Goal: Task Accomplishment & Management: Manage account settings

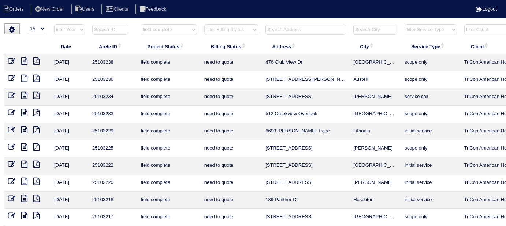
select select "15"
select select "field complete"
select select "need to quote"
click at [173, 29] on select "filter Project Status -- Any Project Status -- new order assigned in progress f…" at bounding box center [169, 29] width 56 height 11
select select
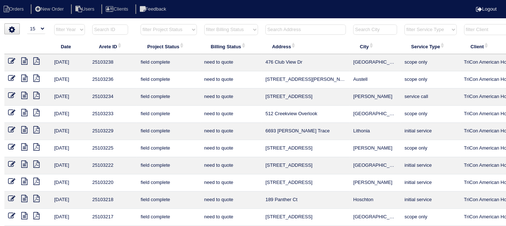
click at [141, 24] on select "filter Project Status -- Any Project Status -- new order assigned in progress f…" at bounding box center [169, 29] width 56 height 11
select select "need to quote"
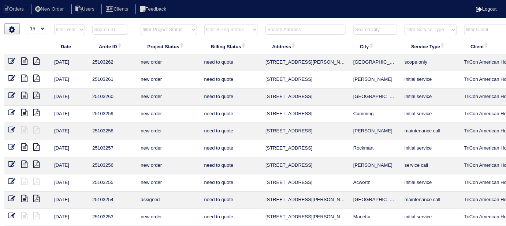
click at [216, 30] on select "filter Billing Status -- Any Billing Status -- need to quote quoted need to inv…" at bounding box center [231, 29] width 54 height 11
select select
click at [204, 24] on select "filter Billing Status -- Any Billing Status -- need to quote quoted need to inv…" at bounding box center [231, 29] width 54 height 11
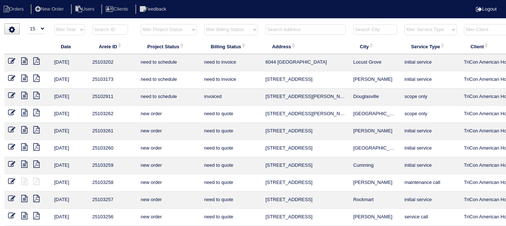
click at [279, 31] on input "text" at bounding box center [305, 30] width 81 height 10
type input "4"
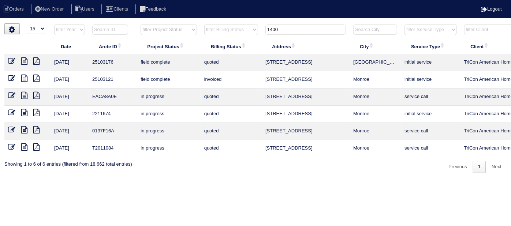
type input "1400"
click at [12, 57] on icon at bounding box center [11, 60] width 7 height 7
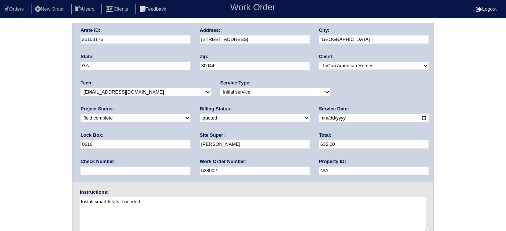
drag, startPoint x: 123, startPoint y: 119, endPoint x: 120, endPoint y: 121, distance: 3.8
click at [200, 120] on select "need to quote quoted need to invoice invoiced paid warranty purchase order need…" at bounding box center [255, 118] width 110 height 8
select select "need to invoice"
click at [200, 114] on select "need to quote quoted need to invoice invoiced paid warranty purchase order need…" at bounding box center [255, 118] width 110 height 8
drag, startPoint x: 30, startPoint y: 108, endPoint x: 24, endPoint y: 115, distance: 9.1
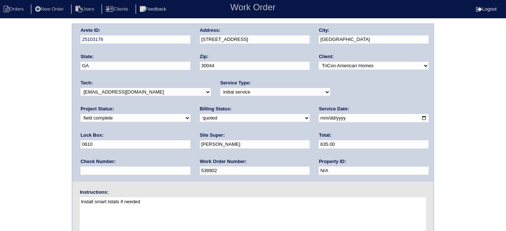
click at [26, 108] on div "Arete ID: 25103176 Address: 1400 Trickum Ridge Ct City: Lawrenceville State: GA…" at bounding box center [253, 171] width 506 height 296
click at [10, 99] on div "Arete ID: 25103176 Address: 1400 Trickum Ridge Ct City: Lawrenceville State: GA…" at bounding box center [253, 171] width 506 height 296
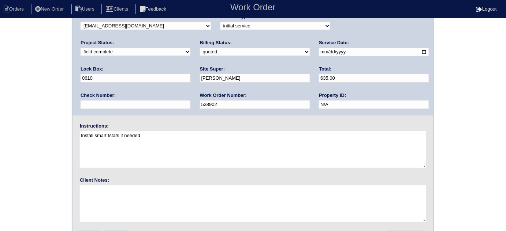
scroll to position [86, 0]
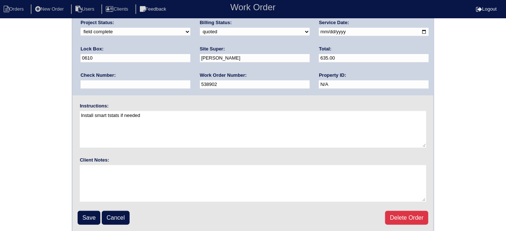
click at [77, 215] on fieldset "Arete ID: 25103176 Address: 1400 Trickum Ridge Ct City: Lawrenceville State: GA…" at bounding box center [252, 85] width 361 height 295
click at [81, 216] on input "Save" at bounding box center [89, 218] width 23 height 14
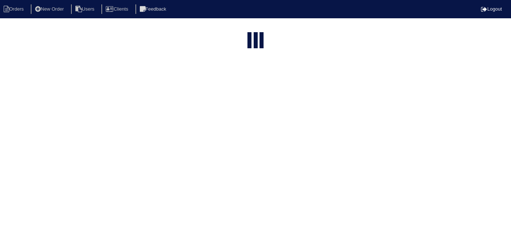
select select "15"
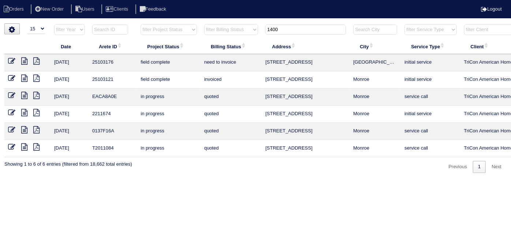
drag, startPoint x: 301, startPoint y: 29, endPoint x: 113, endPoint y: 24, distance: 187.5
click at [116, 25] on tr "filter Year -- Any Year -- 2025 2024 2023 2022 2021 2020 2019 filter Project St…" at bounding box center [321, 31] width 635 height 15
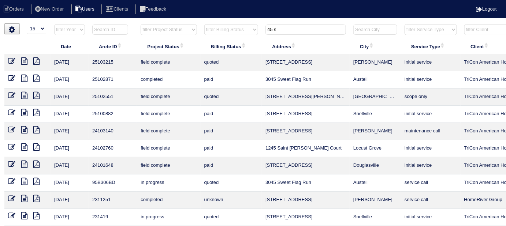
type input "45 s"
click at [12, 59] on icon at bounding box center [11, 60] width 7 height 7
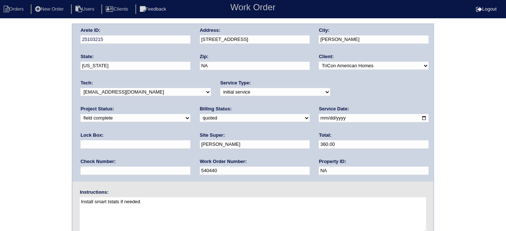
click at [200, 116] on select "need to quote quoted need to invoice invoiced paid warranty purchase order need…" at bounding box center [255, 118] width 110 height 8
select select "need to invoice"
click at [200, 114] on select "need to quote quoted need to invoice invoiced paid warranty purchase order need…" at bounding box center [255, 118] width 110 height 8
click at [67, 145] on div "Arete ID: 25103215 Address: [STREET_ADDRESS] City: [GEOGRAPHIC_DATA] State: [US…" at bounding box center [253, 171] width 506 height 296
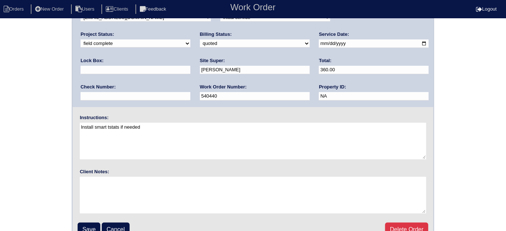
scroll to position [86, 0]
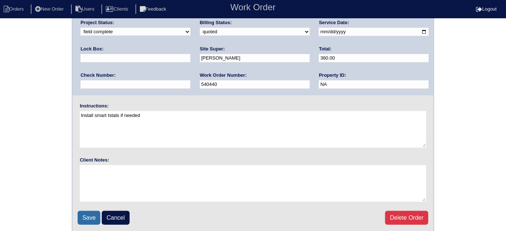
click at [92, 218] on input "Save" at bounding box center [89, 218] width 23 height 14
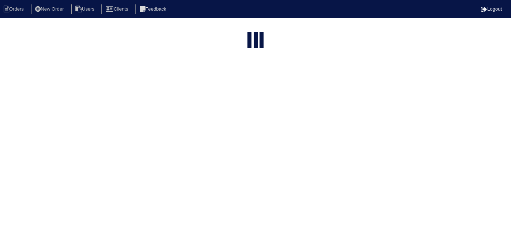
select select "15"
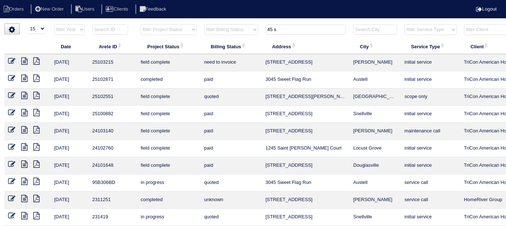
drag, startPoint x: 281, startPoint y: 26, endPoint x: 237, endPoint y: 24, distance: 44.3
click at [237, 24] on tr "filter Year -- Any Year -- 2025 2024 2023 2022 2021 2020 2019 filter Project St…" at bounding box center [321, 31] width 635 height 15
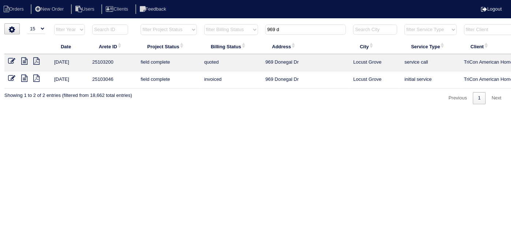
type input "969 d"
click at [11, 63] on icon at bounding box center [11, 60] width 7 height 7
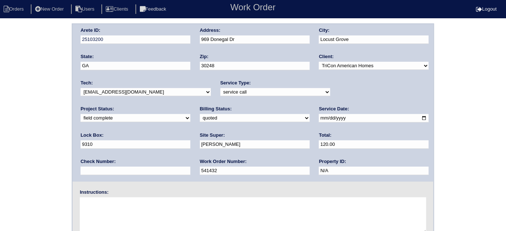
click at [200, 121] on select "need to quote quoted need to invoice invoiced paid warranty purchase order need…" at bounding box center [255, 118] width 110 height 8
select select "need to invoice"
click at [200, 114] on select "need to quote quoted need to invoice invoiced paid warranty purchase order need…" at bounding box center [255, 118] width 110 height 8
click at [56, 130] on div "Arete ID: 25103200 Address: 969 Donegal Dr City: Locust Grove State: GA Zip: 30…" at bounding box center [253, 171] width 506 height 296
click at [0, 83] on div "Arete ID: 25103200 Address: 969 Donegal Dr City: Locust Grove State: GA Zip: 30…" at bounding box center [253, 171] width 506 height 296
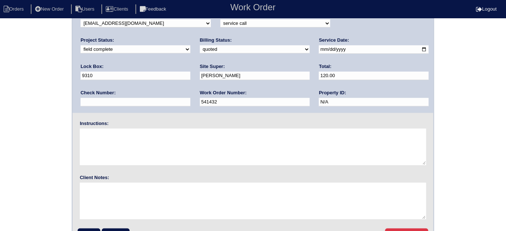
scroll to position [86, 0]
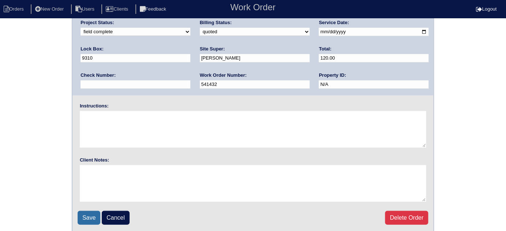
click at [94, 215] on input "Save" at bounding box center [89, 218] width 23 height 14
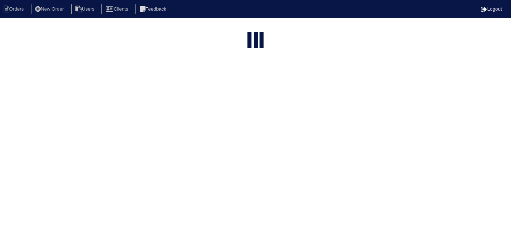
select select "15"
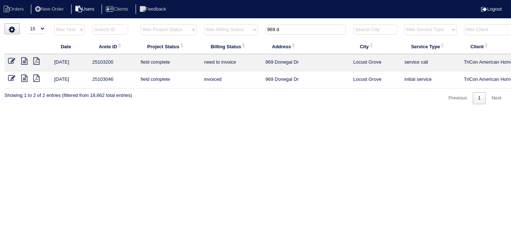
drag, startPoint x: 282, startPoint y: 31, endPoint x: 98, endPoint y: 8, distance: 185.6
click at [111, 23] on body "Orders New Order Users Clients Feedback Logout Orders New Order Users Clients M…" at bounding box center [255, 63] width 511 height 81
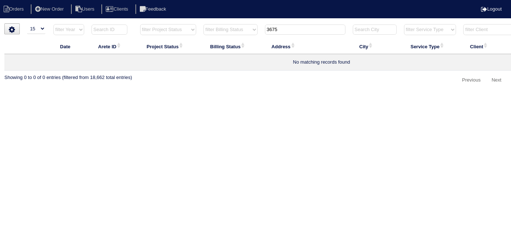
type input "3675"
click at [299, 28] on input "3675" at bounding box center [305, 30] width 81 height 10
click at [295, 27] on input "3675" at bounding box center [305, 30] width 81 height 10
drag, startPoint x: 295, startPoint y: 27, endPoint x: 242, endPoint y: 27, distance: 53.1
click at [242, 27] on tr "filter Year -- Any Year -- 2025 2024 2023 2022 2021 2020 2019 filter Project St…" at bounding box center [321, 31] width 635 height 15
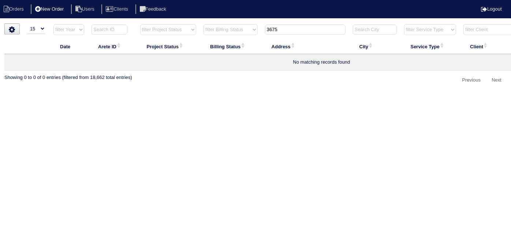
drag, startPoint x: 63, startPoint y: 2, endPoint x: 60, endPoint y: 6, distance: 4.8
click at [63, 2] on nav "Orders New Order Users Clients Feedback Logout" at bounding box center [255, 9] width 511 height 18
click at [60, 6] on li "New Order" at bounding box center [50, 9] width 39 height 10
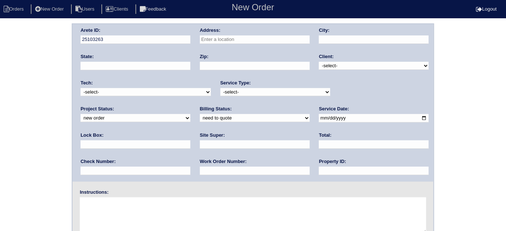
click at [259, 41] on input "text" at bounding box center [255, 40] width 110 height 8
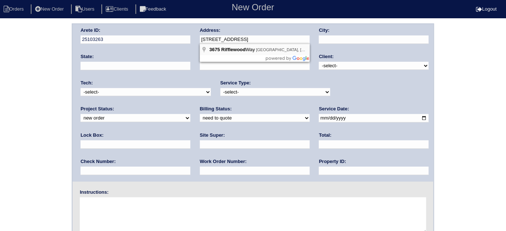
type input "[STREET_ADDRESS]"
type input "Douglasville"
type input "GA"
type input "30135"
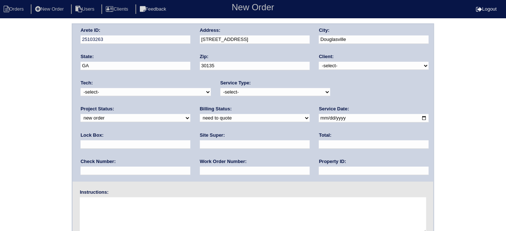
click at [336, 66] on select "-select- TriCon American Homes American Homes 4 Rent First Key Homes Zillow The…" at bounding box center [374, 66] width 110 height 8
select select "1"
click at [319, 62] on select "-select- TriCon American Homes American Homes 4 Rent First Key Homes Zillow The…" at bounding box center [374, 66] width 110 height 8
drag, startPoint x: 272, startPoint y: 92, endPoint x: 268, endPoint y: 94, distance: 4.6
click at [272, 92] on select "-select- initial service basic service maintenance call replacement scope servi…" at bounding box center [275, 92] width 110 height 8
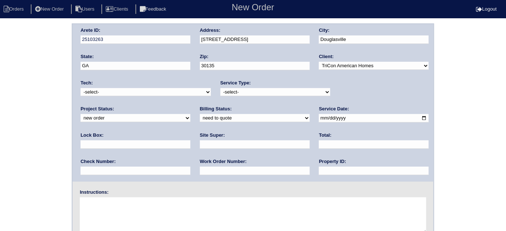
select select "service call"
click at [220, 88] on select "-select- initial service basic service maintenance call replacement scope servi…" at bounding box center [275, 92] width 110 height 8
click at [200, 141] on input "text" at bounding box center [255, 145] width 110 height 8
type input "Eric Artherton"
click at [319, 119] on input "date" at bounding box center [374, 118] width 110 height 8
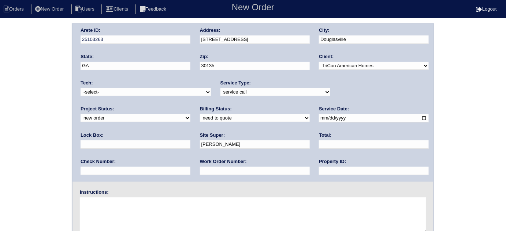
type input "2025-09-04"
click at [319, 175] on div "Property ID:" at bounding box center [374, 169] width 110 height 21
click at [319, 170] on input "text" at bounding box center [374, 171] width 110 height 8
type input "N/A"
click at [168, 212] on textarea at bounding box center [253, 216] width 346 height 37
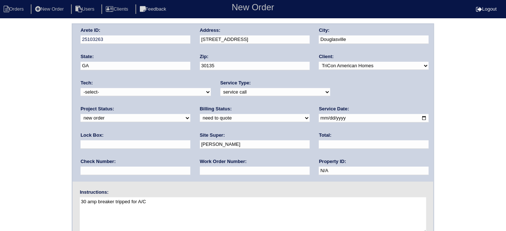
type textarea "30 amp breaker tripped for A/C"
drag, startPoint x: 123, startPoint y: 200, endPoint x: 75, endPoint y: 199, distance: 48.0
click at [75, 199] on div "Instructions: 30 amp breaker tripped for A/C" at bounding box center [252, 212] width 361 height 47
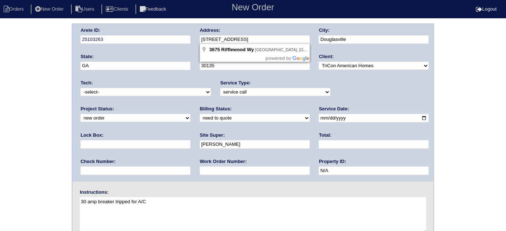
click at [187, 36] on div "Arete ID: 25103263 Address: 3675 Rifflewood Wy City: Douglasville State: GA Zip…" at bounding box center [252, 103] width 361 height 158
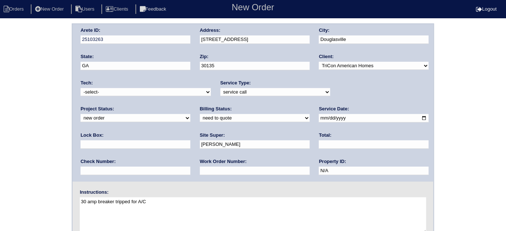
click at [2, 71] on div "Arete ID: 25103263 Address: 3675 Rifflewood Wy City: Douglasville State: GA Zip…" at bounding box center [253, 171] width 506 height 296
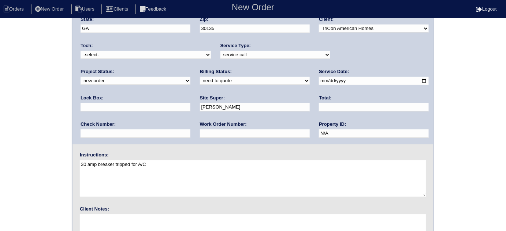
scroll to position [86, 0]
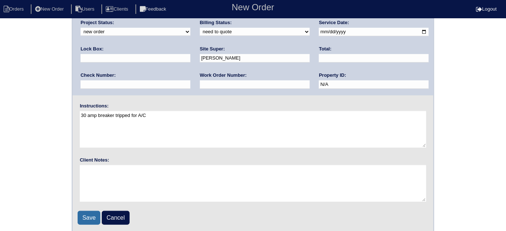
click at [88, 215] on input "Save" at bounding box center [89, 218] width 23 height 14
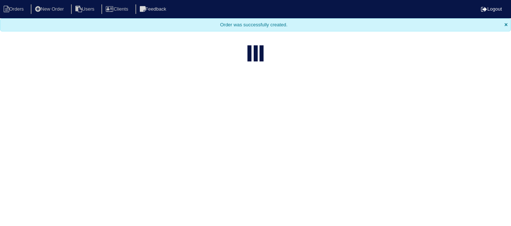
select select "15"
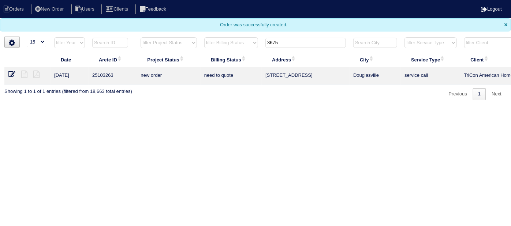
drag, startPoint x: 297, startPoint y: 44, endPoint x: 269, endPoint y: 44, distance: 27.8
click at [269, 44] on input "3675" at bounding box center [305, 43] width 81 height 10
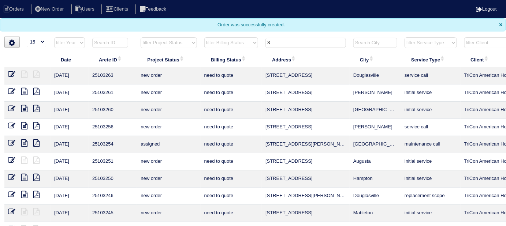
drag, startPoint x: 279, startPoint y: 42, endPoint x: 114, endPoint y: 40, distance: 164.8
click at [115, 40] on tr "filter Year -- Any Year -- 2025 2024 2023 2022 2021 2020 2019 filter Project St…" at bounding box center [321, 44] width 635 height 15
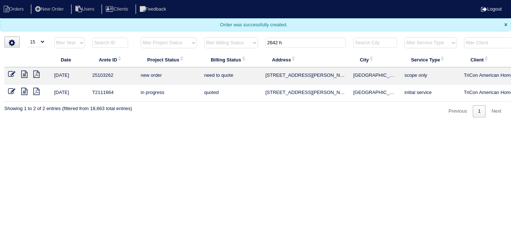
type input "2642 h"
drag, startPoint x: 22, startPoint y: 74, endPoint x: 29, endPoint y: 74, distance: 7.0
click at [22, 74] on icon at bounding box center [24, 74] width 6 height 7
click at [12, 74] on icon at bounding box center [11, 74] width 7 height 7
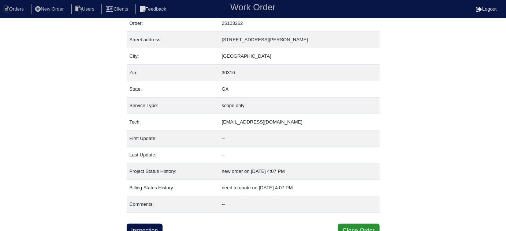
scroll to position [29, 0]
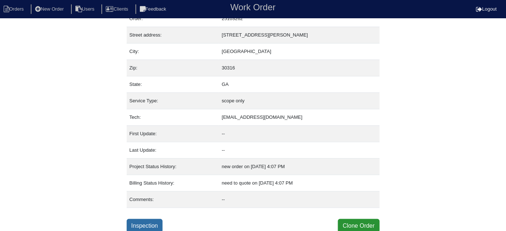
click at [150, 223] on link "Inspection" at bounding box center [145, 226] width 36 height 14
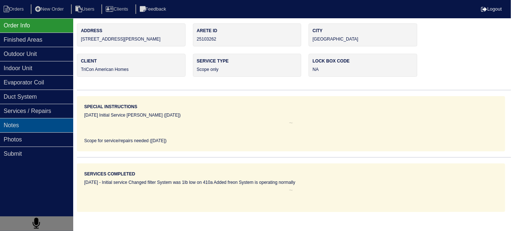
click at [51, 126] on div "Notes" at bounding box center [36, 125] width 73 height 14
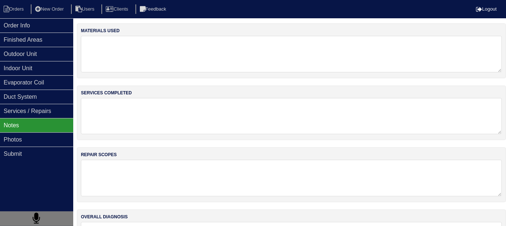
click at [123, 119] on textarea at bounding box center [291, 116] width 421 height 36
click at [9, 26] on div "Order Info" at bounding box center [36, 25] width 73 height 14
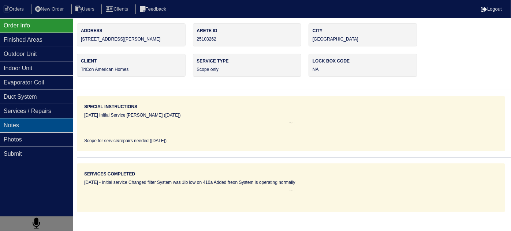
click at [50, 129] on div "Notes" at bounding box center [36, 125] width 73 height 14
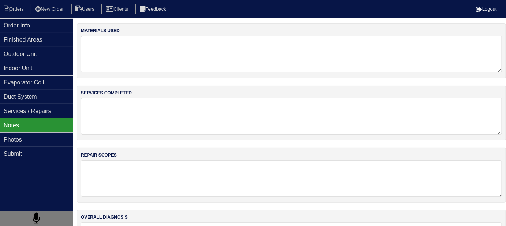
click at [158, 112] on textarea at bounding box center [291, 116] width 421 height 37
click at [138, 169] on textarea at bounding box center [291, 178] width 421 height 37
type textarea "C"
click at [161, 165] on textarea "replace outdoor capacitor clean condenser coils smart tstat nitrogen" at bounding box center [291, 178] width 421 height 36
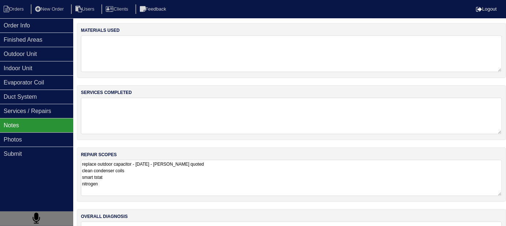
type textarea "replace outdoor capacitor - 9/4/25 - Dan quoted clean condenser coils smart tst…"
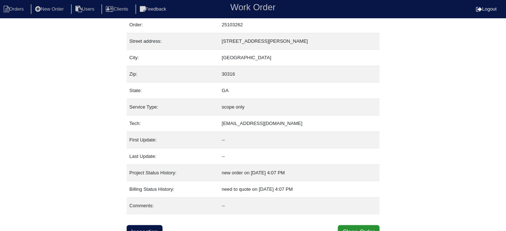
scroll to position [29, 0]
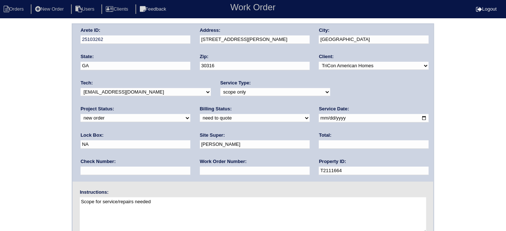
click at [200, 120] on select "need to quote quoted need to invoice invoiced paid warranty purchase order need…" at bounding box center [255, 118] width 110 height 8
select select "quoted"
click at [200, 114] on select "need to quote quoted need to invoice invoiced paid warranty purchase order need…" at bounding box center [255, 118] width 110 height 8
drag, startPoint x: 103, startPoint y: 169, endPoint x: 111, endPoint y: 155, distance: 16.8
click at [200, 169] on input "text" at bounding box center [255, 171] width 110 height 8
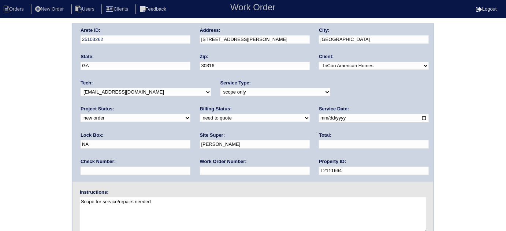
type input "requested"
click at [319, 147] on input "text" at bounding box center [374, 145] width 110 height 8
type input "9"
type input "872.50"
click at [36, 111] on div "Arete ID: 25103262 Address: 2642 Hatfield Cir SE City: Atlanta State: GA Zip: 3…" at bounding box center [253, 171] width 506 height 296
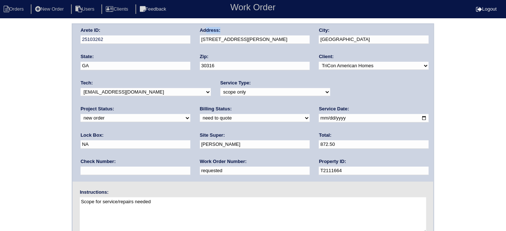
drag, startPoint x: 285, startPoint y: 45, endPoint x: 218, endPoint y: 33, distance: 67.8
click at [209, 32] on div "Address: 2642 Hatfield Cir SE" at bounding box center [255, 37] width 110 height 21
click at [267, 42] on input "2642 Hatfield Cir SE" at bounding box center [255, 40] width 110 height 8
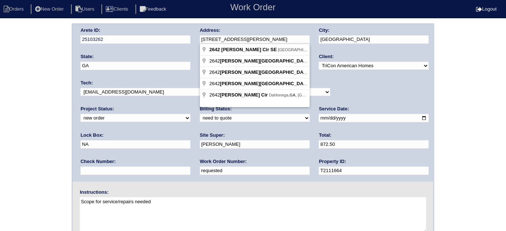
drag, startPoint x: 264, startPoint y: 40, endPoint x: 191, endPoint y: 35, distance: 73.4
click at [191, 35] on div "Arete ID: 25103262 Address: 2642 Hatfield Cir SE City: Atlanta State: GA Zip: 3…" at bounding box center [252, 103] width 361 height 158
drag, startPoint x: 67, startPoint y: 98, endPoint x: 56, endPoint y: 83, distance: 17.9
click at [66, 98] on div "Arete ID: 25103262 Address: 2642 Hatfield Cir SE City: Atlanta State: GA Zip: 3…" at bounding box center [253, 171] width 506 height 296
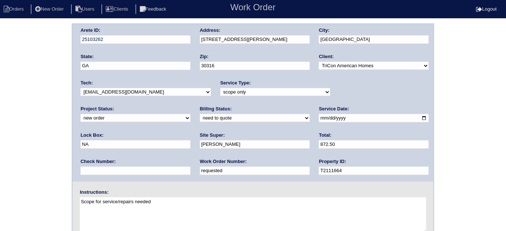
click at [70, 74] on div "Arete ID: 25103262 Address: 2642 Hatfield Cir SE City: Atlanta State: GA Zip: 3…" at bounding box center [253, 171] width 506 height 296
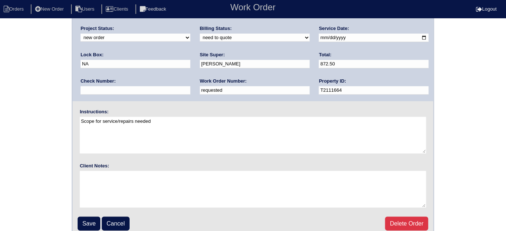
scroll to position [86, 0]
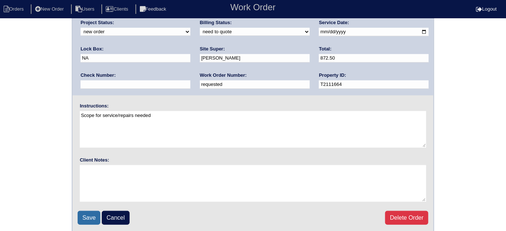
click at [93, 211] on input "Save" at bounding box center [89, 218] width 23 height 14
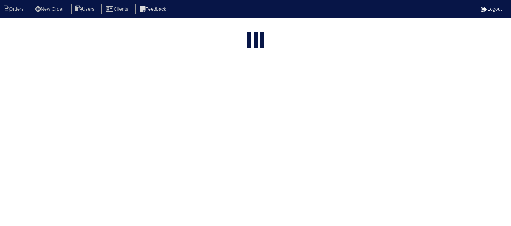
select select "15"
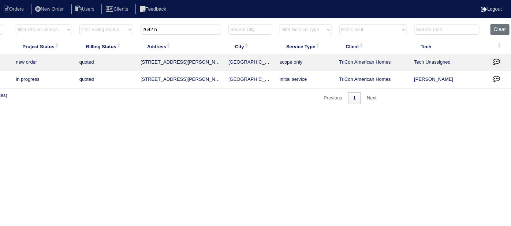
scroll to position [0, 127]
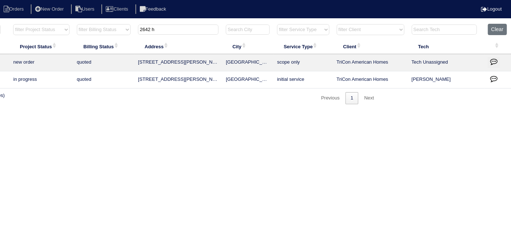
click at [495, 59] on icon "button" at bounding box center [493, 61] width 7 height 7
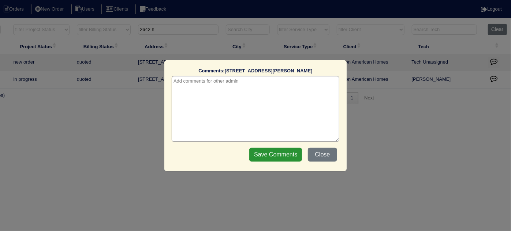
click at [207, 87] on textarea at bounding box center [256, 109] width 168 height 66
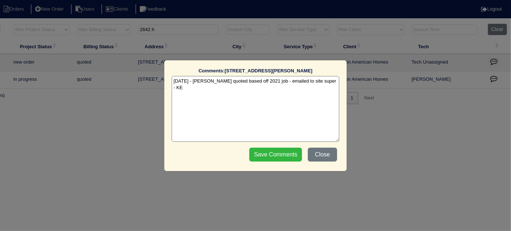
type textarea "9/4/25 - Dan quoted based off 2021 job - emailed to site super - KE"
click at [293, 158] on input "Save Comments" at bounding box center [275, 155] width 53 height 14
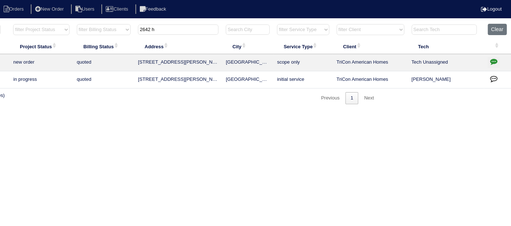
drag, startPoint x: 169, startPoint y: 32, endPoint x: 0, endPoint y: -14, distance: 175.3
click at [0, 0] on html "Orders New Order Users Clients Feedback Logout Orders New Order Users Clients M…" at bounding box center [128, 56] width 511 height 112
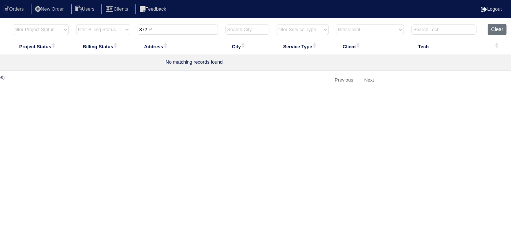
drag, startPoint x: 167, startPoint y: 32, endPoint x: 63, endPoint y: 1, distance: 109.0
click at [68, 23] on body "Orders New Order Users Clients Feedback Logout Orders New Order Users Clients M…" at bounding box center [128, 54] width 511 height 63
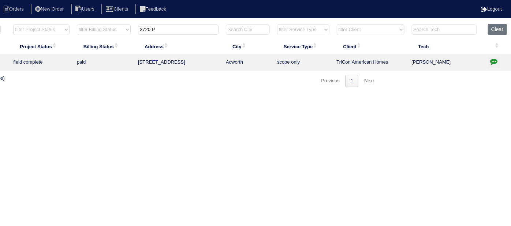
type input "3720 P"
click at [491, 59] on icon "button" at bounding box center [493, 61] width 7 height 7
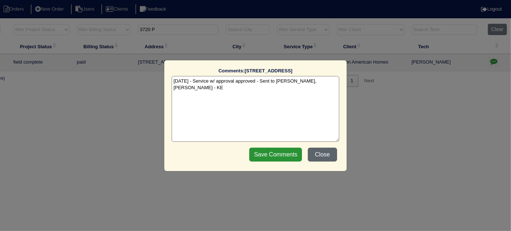
click at [312, 155] on button "Close" at bounding box center [322, 155] width 29 height 14
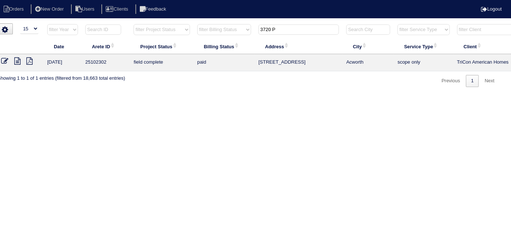
scroll to position [0, 0]
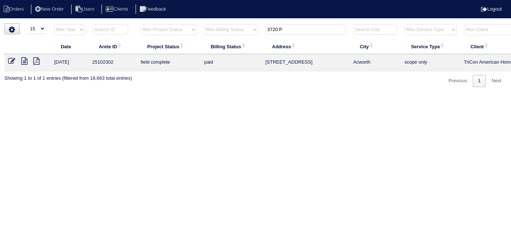
click at [24, 62] on icon at bounding box center [24, 60] width 6 height 7
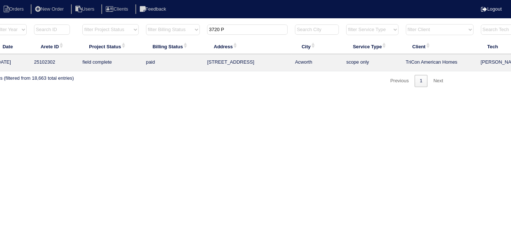
scroll to position [0, 127]
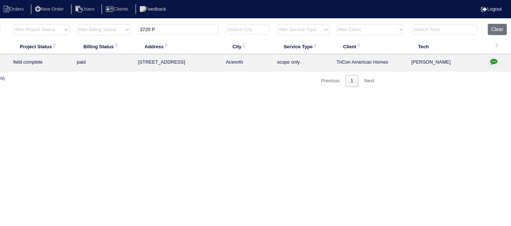
click at [496, 58] on icon "button" at bounding box center [493, 61] width 7 height 7
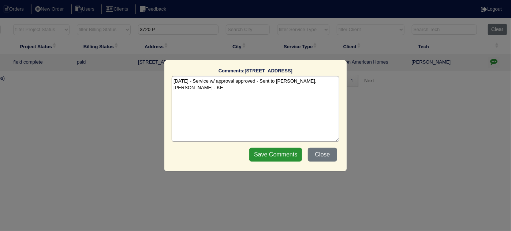
click at [320, 82] on textarea "[DATE] - Service w/ approval approved - Sent to [PERSON_NAME], [PERSON_NAME] - …" at bounding box center [256, 109] width 168 height 66
type textarea "8/7/25 - Service w/ approval approved - Sent to Dan, Payton - KE 8/8/25 - Servi…"
click at [293, 149] on input "Save Comments" at bounding box center [275, 155] width 53 height 14
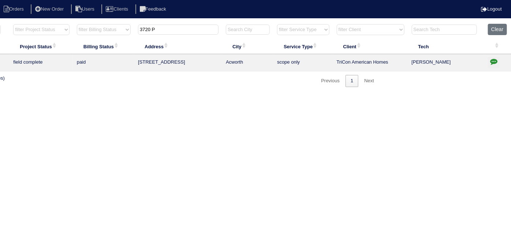
scroll to position [0, 0]
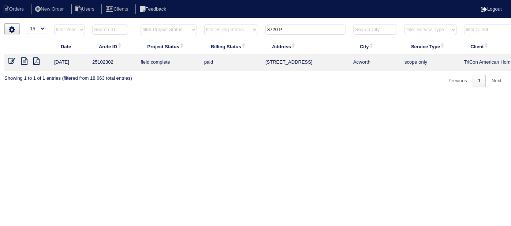
click at [28, 60] on link at bounding box center [27, 61] width 12 height 5
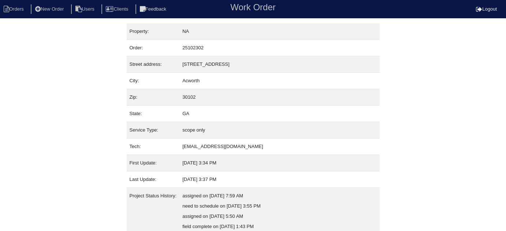
scroll to position [60, 0]
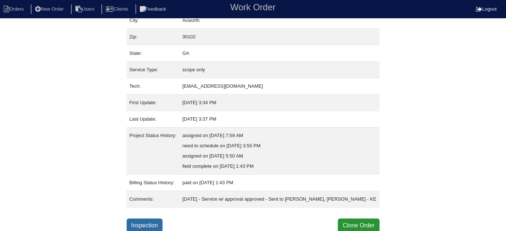
click at [145, 221] on link "Inspection" at bounding box center [145, 226] width 36 height 14
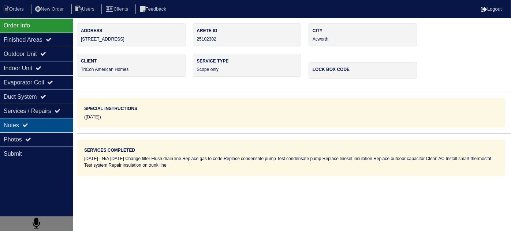
click at [44, 119] on div "Notes" at bounding box center [36, 125] width 73 height 14
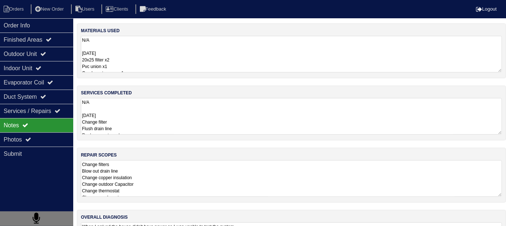
click at [239, 163] on textarea "Change filters Blow out drain line Change copper insulation Change outdoor Capa…" at bounding box center [291, 178] width 421 height 37
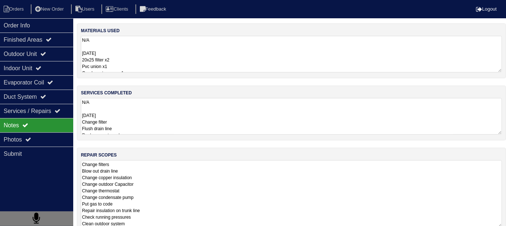
scroll to position [0, 0]
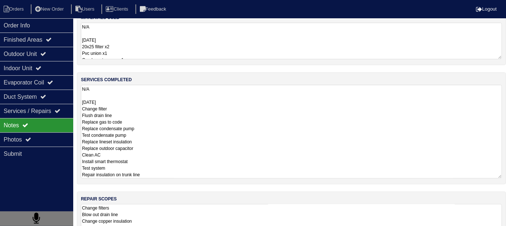
click at [235, 104] on textarea "N/A [DATE] Change filter Flush drain line Replace gas to code Replace condensat…" at bounding box center [291, 132] width 421 height 94
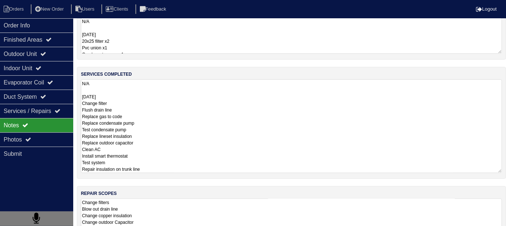
scroll to position [19, 0]
click at [199, 36] on textarea "N/A [DATE] 20x25 filter x2 Pvc union x1 Condensate pump x1 Smart thermostat x1 …" at bounding box center [291, 35] width 421 height 37
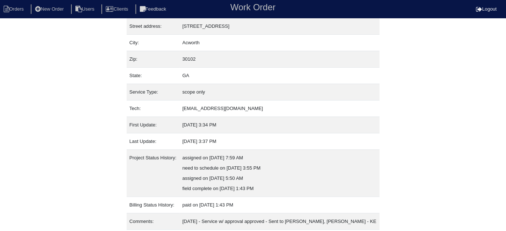
scroll to position [60, 0]
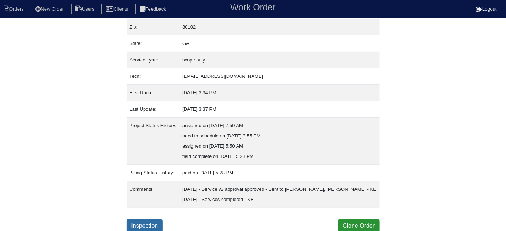
click at [149, 220] on link "Inspection" at bounding box center [145, 226] width 36 height 14
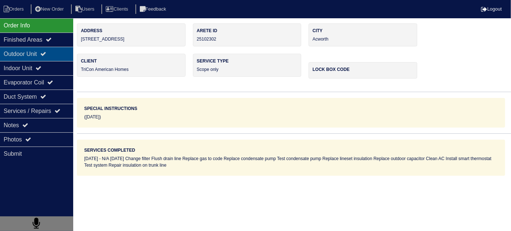
click at [26, 48] on div "Outdoor Unit" at bounding box center [36, 54] width 73 height 14
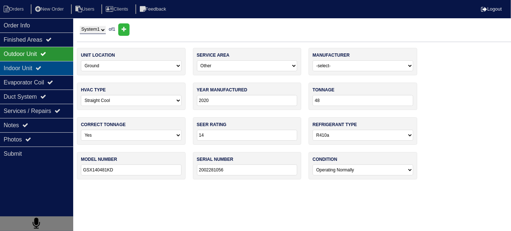
click at [26, 70] on div "Indoor Unit" at bounding box center [36, 68] width 73 height 14
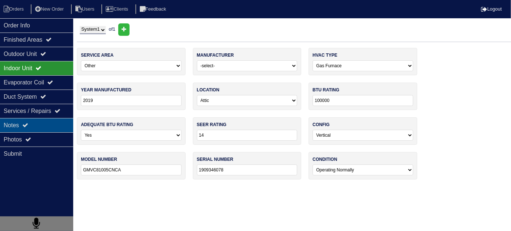
click at [28, 124] on icon at bounding box center [25, 125] width 6 height 6
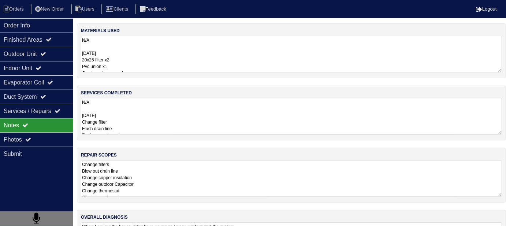
click at [215, 129] on textarea "N/A [DATE] Change filter Flush drain line Replace gas to code Replace condensat…" at bounding box center [291, 116] width 421 height 37
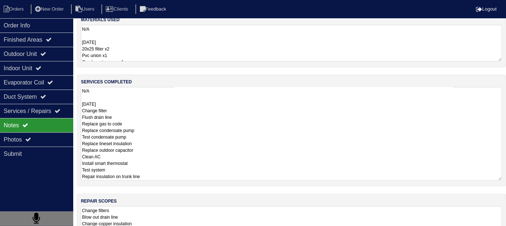
scroll to position [101, 0]
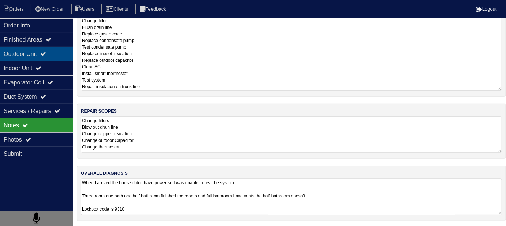
click at [60, 56] on div "Outdoor Unit" at bounding box center [36, 54] width 73 height 14
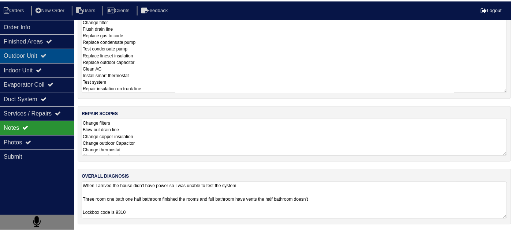
scroll to position [0, 0]
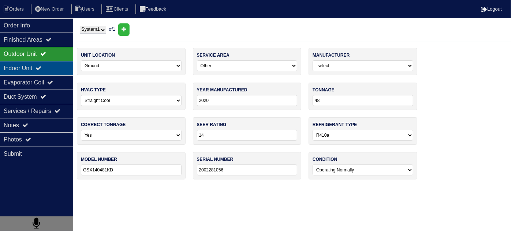
click at [54, 71] on div "Indoor Unit" at bounding box center [36, 68] width 73 height 14
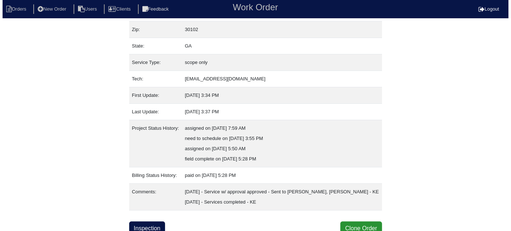
scroll to position [70, 0]
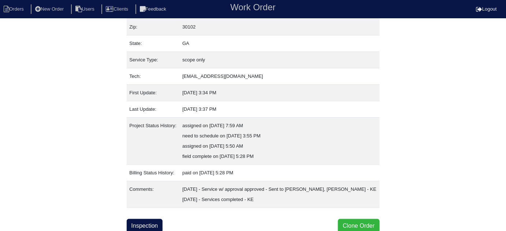
click at [343, 221] on button "Clone Order" at bounding box center [358, 226] width 41 height 14
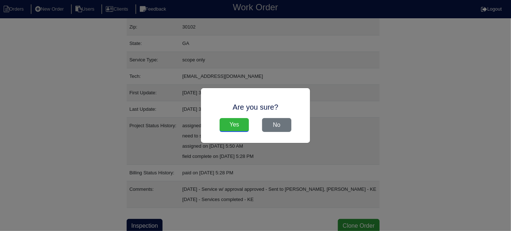
click at [228, 124] on input "Yes" at bounding box center [234, 125] width 29 height 14
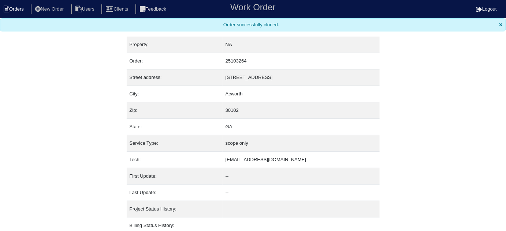
click at [24, 8] on li "Orders" at bounding box center [15, 9] width 30 height 10
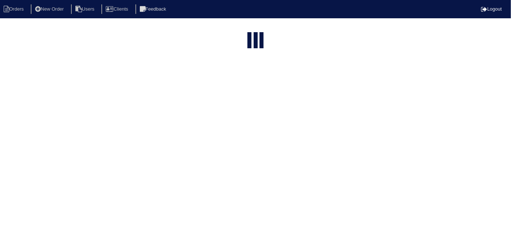
select select "15"
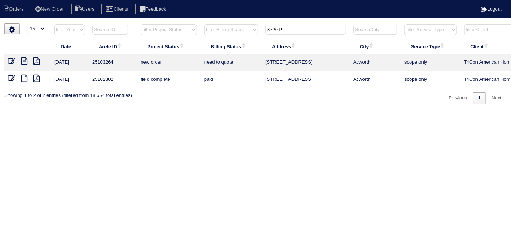
click at [11, 59] on icon at bounding box center [11, 60] width 7 height 7
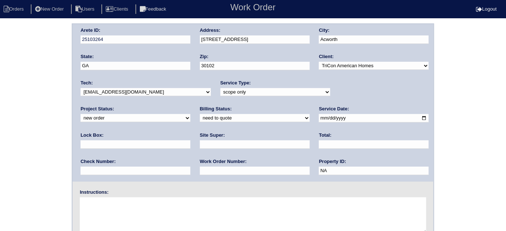
click at [220, 92] on select "-select- initial service basic service maintenance call replacement scope servi…" at bounding box center [275, 92] width 110 height 8
select select "service call"
click at [220, 88] on select "-select- initial service basic service maintenance call replacement scope servi…" at bounding box center [275, 92] width 110 height 8
click at [200, 145] on input "text" at bounding box center [255, 145] width 110 height 8
type input "James Wright"
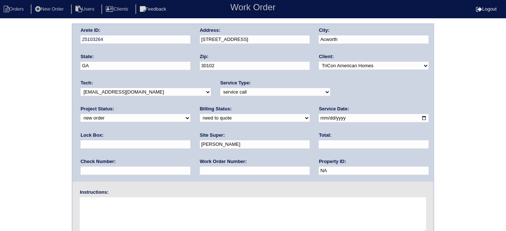
drag, startPoint x: 93, startPoint y: 218, endPoint x: 90, endPoint y: 215, distance: 4.2
click at [92, 217] on textarea at bounding box center [253, 216] width 346 height 37
type textarea "N"
drag, startPoint x: 108, startPoint y: 204, endPoint x: 53, endPoint y: 196, distance: 55.5
click at [53, 196] on div "Arete ID: 25103264 Address: 3720 Pine Brook Dr City: Acworth State: GA Zip: 301…" at bounding box center [253, 171] width 506 height 296
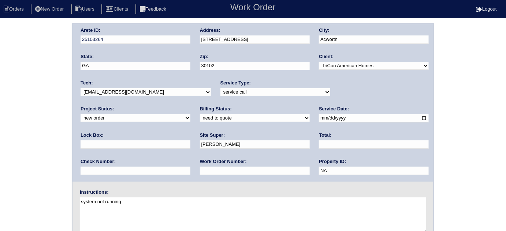
type textarea "system not running"
click at [0, 64] on div "Arete ID: 25103264 Address: 3720 Pine Brook Dr City: Acworth State: GA Zip: 301…" at bounding box center [253, 171] width 506 height 296
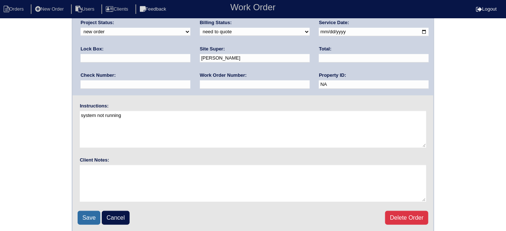
drag, startPoint x: 87, startPoint y: 211, endPoint x: 91, endPoint y: 190, distance: 21.5
click at [87, 211] on input "Save" at bounding box center [89, 218] width 23 height 14
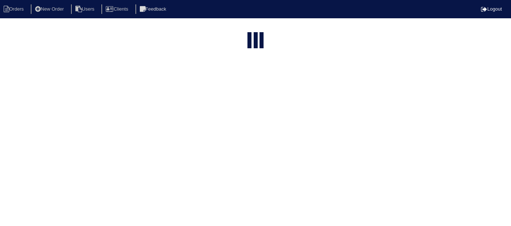
select select "15"
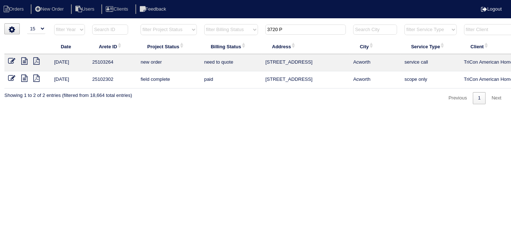
scroll to position [0, 127]
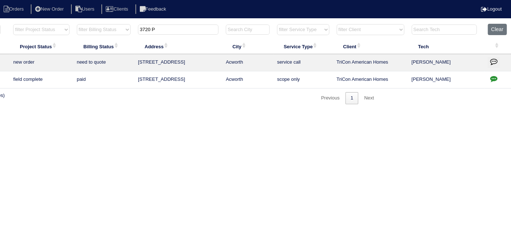
click at [494, 78] on icon "button" at bounding box center [493, 78] width 7 height 7
type textarea "8/7/25 - Service w/ approval approved - Sent to Dan, Payton - KE 8/8/25 - Servi…"
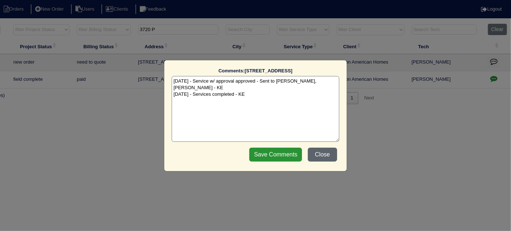
click at [324, 159] on button "Close" at bounding box center [322, 155] width 29 height 14
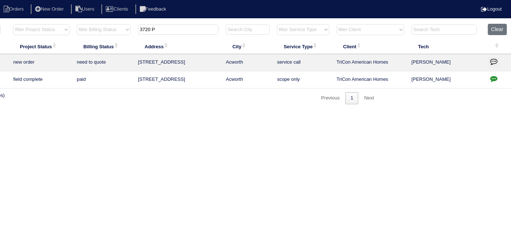
scroll to position [0, 0]
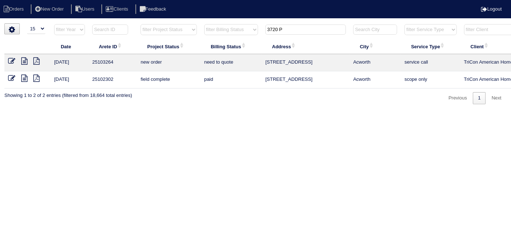
click at [10, 59] on icon at bounding box center [11, 60] width 7 height 7
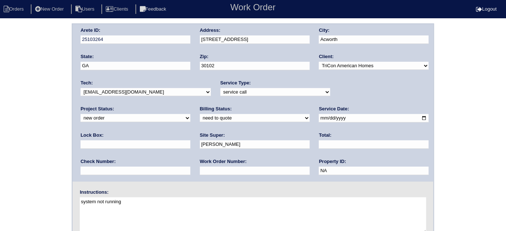
click at [190, 141] on input "text" at bounding box center [136, 145] width 110 height 8
type input "9310"
drag, startPoint x: 45, startPoint y: 130, endPoint x: 71, endPoint y: 108, distance: 34.0
click at [46, 129] on div "Arete ID: 25103264 Address: [STREET_ADDRESS] City: [GEOGRAPHIC_DATA] State: [GE…" at bounding box center [253, 171] width 506 height 296
click at [30, 130] on div "Arete ID: 25103264 Address: [STREET_ADDRESS] City: [GEOGRAPHIC_DATA] State: [GE…" at bounding box center [253, 171] width 506 height 296
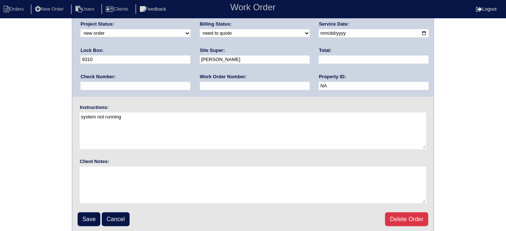
scroll to position [86, 0]
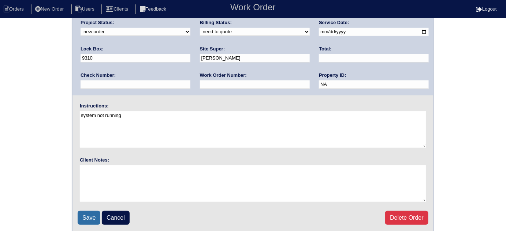
click at [88, 217] on input "Save" at bounding box center [89, 218] width 23 height 14
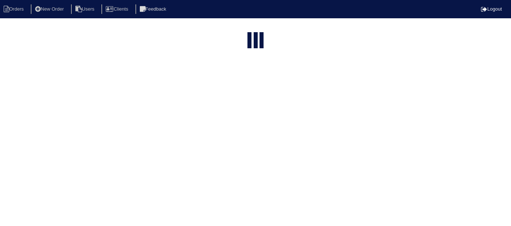
select select "15"
type input "3720 P"
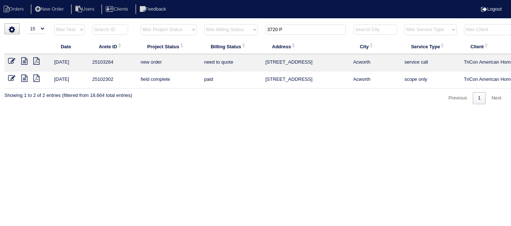
click at [340, 112] on html "Orders New Order Users Clients Feedback Logout Orders New Order Users Clients M…" at bounding box center [255, 56] width 511 height 112
click at [26, 62] on icon at bounding box center [24, 60] width 6 height 7
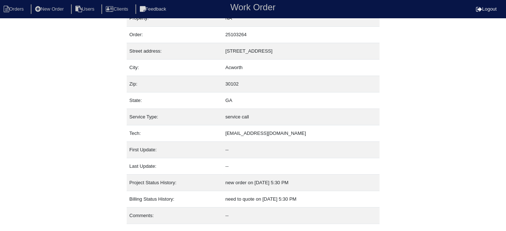
scroll to position [29, 0]
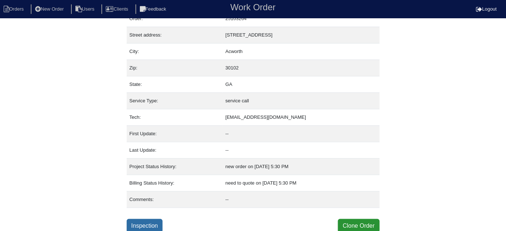
click at [132, 224] on link "Inspection" at bounding box center [145, 226] width 36 height 14
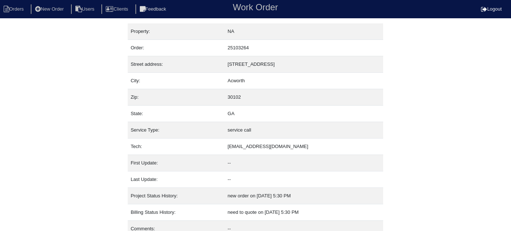
select select "0"
select select "3"
select select "[PERSON_NAME]"
select select "0"
select select "1"
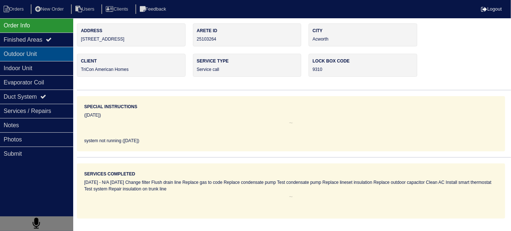
click at [41, 55] on div "Outdoor Unit" at bounding box center [36, 54] width 73 height 14
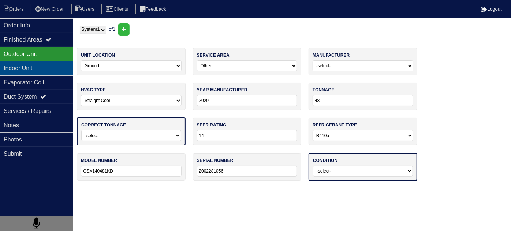
click at [36, 62] on div "Indoor Unit" at bounding box center [36, 68] width 73 height 14
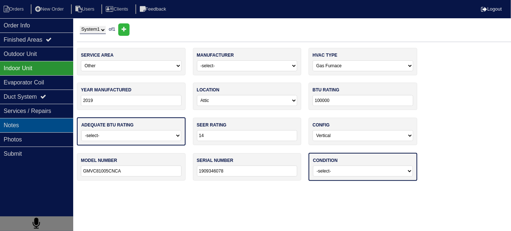
click at [35, 124] on div "Notes" at bounding box center [36, 125] width 73 height 14
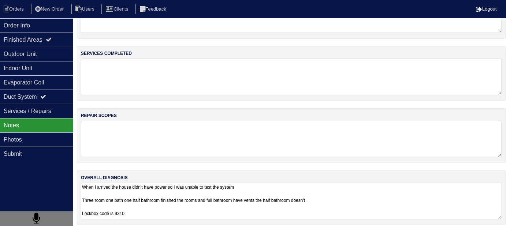
scroll to position [44, 0]
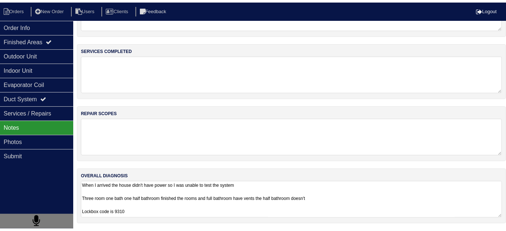
scroll to position [29, 0]
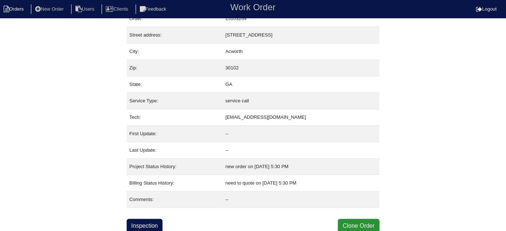
click at [12, 10] on li "Orders" at bounding box center [15, 9] width 30 height 10
select select "15"
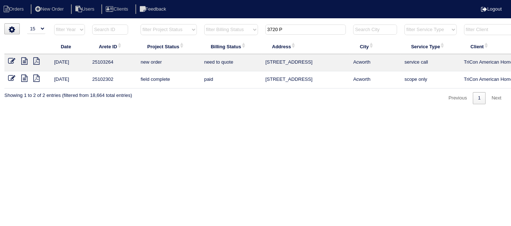
drag, startPoint x: 239, startPoint y: 28, endPoint x: 199, endPoint y: 20, distance: 40.7
click at [214, 22] on html "Orders New Order Users Clients Feedback Logout Orders New Order Users Clients M…" at bounding box center [255, 56] width 511 height 112
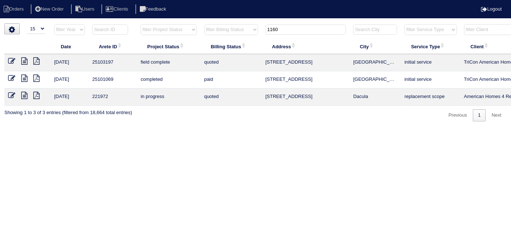
type input "1160"
click at [12, 61] on icon at bounding box center [11, 60] width 7 height 7
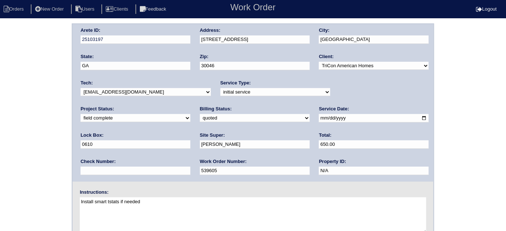
click at [200, 118] on select "need to quote quoted need to invoice invoiced paid warranty purchase order need…" at bounding box center [255, 118] width 110 height 8
select select "need to invoice"
click at [200, 114] on select "need to quote quoted need to invoice invoiced paid warranty purchase order need…" at bounding box center [255, 118] width 110 height 8
click at [41, 144] on div "Arete ID: 25103197 Address: [STREET_ADDRESS] City: [GEOGRAPHIC_DATA] State: [GE…" at bounding box center [253, 171] width 506 height 296
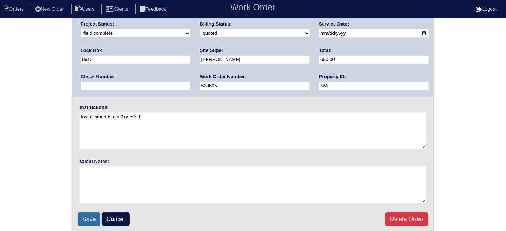
scroll to position [86, 0]
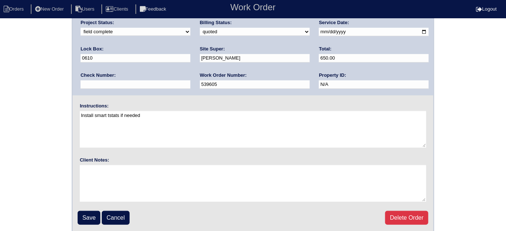
click at [85, 216] on input "Save" at bounding box center [89, 218] width 23 height 14
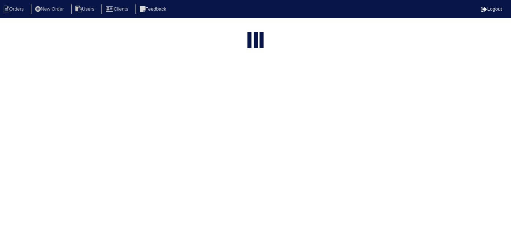
select select "15"
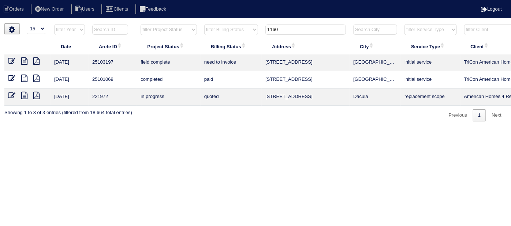
drag, startPoint x: 302, startPoint y: 29, endPoint x: 60, endPoint y: -9, distance: 244.3
click at [60, 0] on html "Orders New Order Users Clients Feedback Logout Orders New Order Users Clients M…" at bounding box center [255, 64] width 511 height 129
type input "652 A"
click at [12, 62] on icon at bounding box center [11, 60] width 7 height 7
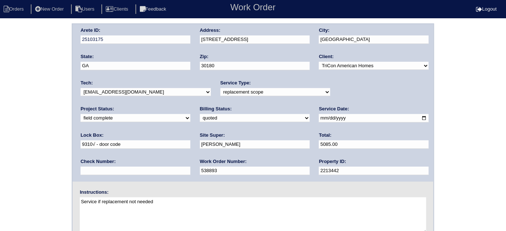
click at [36, 94] on div "Arete ID: 25103175 Address: 652 Amberwood Dr City: Villa Rica State: GA Zip: 30…" at bounding box center [253, 171] width 506 height 296
click at [200, 118] on select "need to quote quoted need to invoice invoiced paid warranty purchase order need…" at bounding box center [255, 118] width 110 height 8
select select "need to invoice"
click at [200, 114] on select "need to quote quoted need to invoice invoiced paid warranty purchase order need…" at bounding box center [255, 118] width 110 height 8
click at [190, 114] on select "new order assigned in progress field complete need to schedule admin review arc…" at bounding box center [136, 118] width 110 height 8
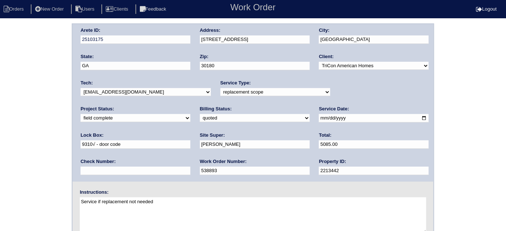
select select "need to schedule"
click at [190, 114] on select "new order assigned in progress field complete need to schedule admin review arc…" at bounding box center [136, 118] width 110 height 8
click at [319, 116] on input "2025-09-02" at bounding box center [374, 118] width 110 height 8
type input "2025-09-05"
click at [200, 123] on div "Billing Status: need to quote quoted need to invoice invoiced paid warranty pur…" at bounding box center [255, 116] width 110 height 20
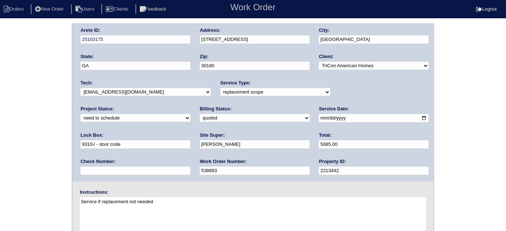
click at [57, 120] on div "Arete ID: 25103175 Address: 652 Amberwood Dr City: Villa Rica State: GA Zip: 30…" at bounding box center [253, 171] width 506 height 296
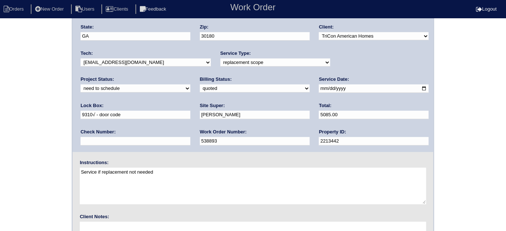
scroll to position [86, 0]
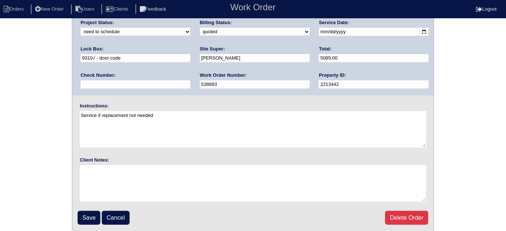
drag, startPoint x: 62, startPoint y: 63, endPoint x: 57, endPoint y: 108, distance: 44.9
click at [62, 64] on div "Arete ID: 25103175 Address: 652 Amberwood Dr City: Villa Rica State: GA Zip: 30…" at bounding box center [253, 85] width 506 height 296
click at [83, 214] on input "Save" at bounding box center [89, 218] width 23 height 14
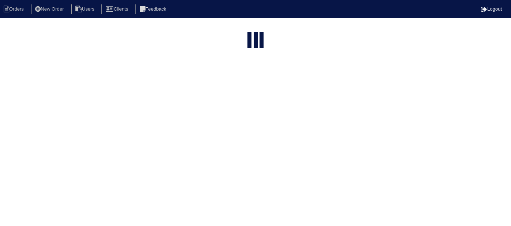
select select "15"
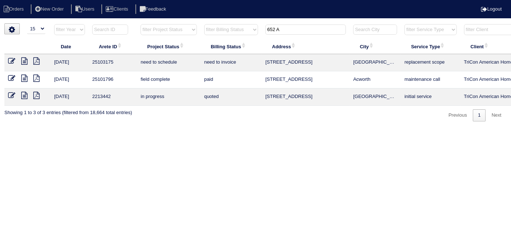
scroll to position [0, 127]
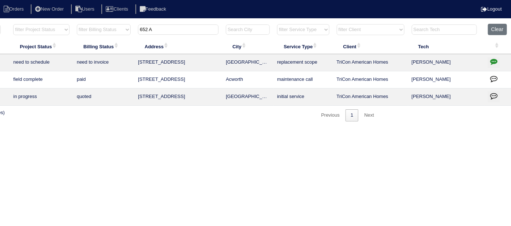
click at [493, 60] on icon "button" at bounding box center [493, 61] width 7 height 7
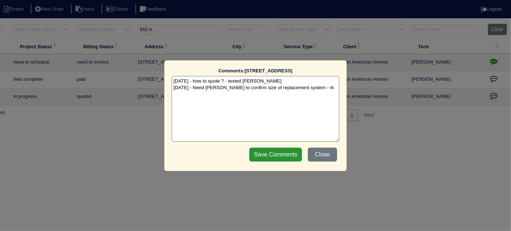
click at [325, 87] on textarea "9/3/25 - how to quote ? - texted Dan - rk 9/4/25 - Need Payton to confirm size …" at bounding box center [256, 109] width 168 height 66
paste textarea "Replacement"
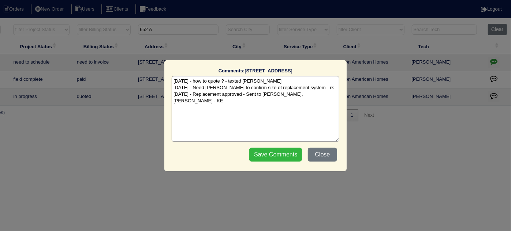
type textarea "9/3/25 - how to quote ? - texted Dan - rk 9/4/25 - Need Payton to confirm size …"
click at [292, 155] on input "Save Comments" at bounding box center [275, 155] width 53 height 14
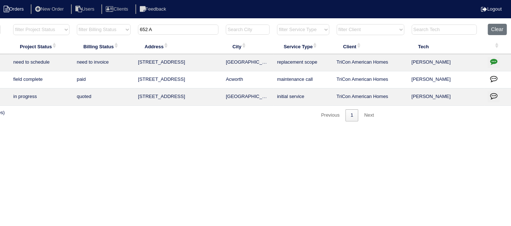
drag, startPoint x: 199, startPoint y: 29, endPoint x: 8, endPoint y: 12, distance: 192.2
click at [9, 23] on body "Orders New Order Users Clients Feedback Logout Orders New Order Users Clients M…" at bounding box center [128, 72] width 511 height 98
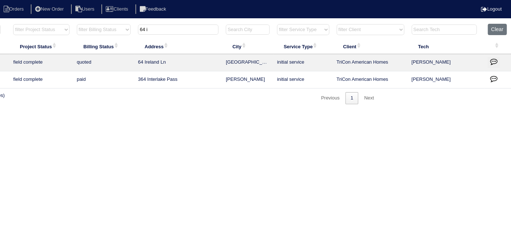
scroll to position [0, 0]
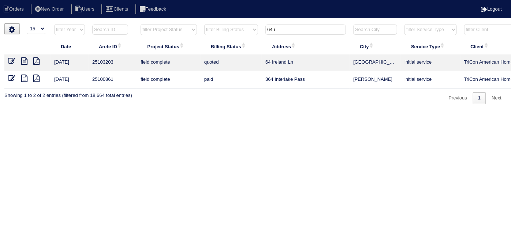
type input "64 i"
click at [8, 58] on icon at bounding box center [11, 60] width 7 height 7
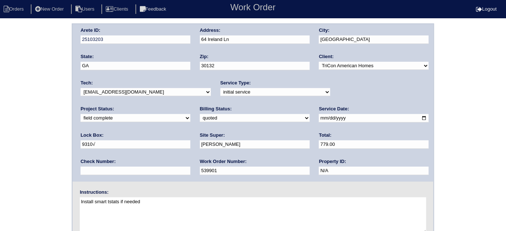
click at [200, 118] on select "need to quote quoted need to invoice invoiced paid warranty purchase order need…" at bounding box center [255, 118] width 110 height 8
select select "need to invoice"
click at [200, 114] on select "need to quote quoted need to invoice invoiced paid warranty purchase order need…" at bounding box center [255, 118] width 110 height 8
drag, startPoint x: 43, startPoint y: 135, endPoint x: 40, endPoint y: 141, distance: 6.4
click at [38, 135] on div "Arete ID: 25103203 Address: [STREET_ADDRESS] City: [GEOGRAPHIC_DATA] State: [GE…" at bounding box center [253, 171] width 506 height 296
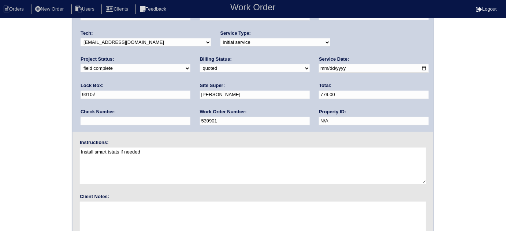
scroll to position [86, 0]
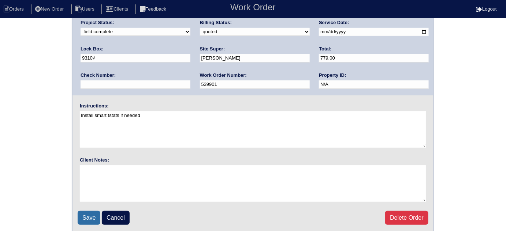
click at [85, 215] on input "Save" at bounding box center [89, 218] width 23 height 14
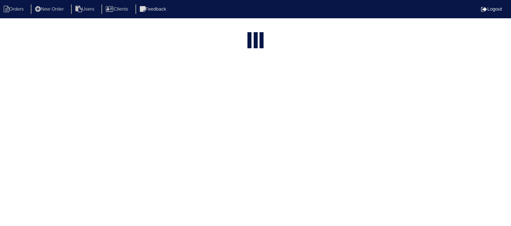
select select "15"
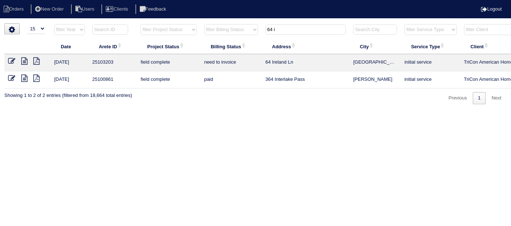
drag, startPoint x: 285, startPoint y: 27, endPoint x: 179, endPoint y: 14, distance: 106.5
click at [181, 23] on body "Orders New Order Users Clients Feedback Logout Orders New Order Users Clients M…" at bounding box center [255, 63] width 511 height 81
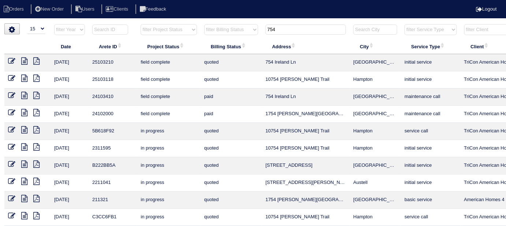
type input "754"
click at [16, 59] on link at bounding box center [14, 61] width 13 height 5
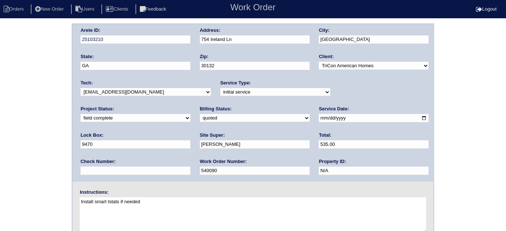
click at [200, 119] on select "need to quote quoted need to invoice invoiced paid warranty purchase order need…" at bounding box center [255, 118] width 110 height 8
select select "need to invoice"
click at [200, 114] on select "need to quote quoted need to invoice invoiced paid warranty purchase order need…" at bounding box center [255, 118] width 110 height 8
click at [2, 124] on div "Arete ID: 25103210 Address: [STREET_ADDRESS] City: [GEOGRAPHIC_DATA] State: [GE…" at bounding box center [253, 171] width 506 height 296
click at [6, 84] on div "Arete ID: 25103210 Address: [STREET_ADDRESS] City: [GEOGRAPHIC_DATA] State: [GE…" at bounding box center [253, 171] width 506 height 296
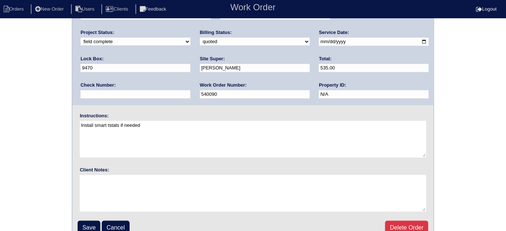
scroll to position [86, 0]
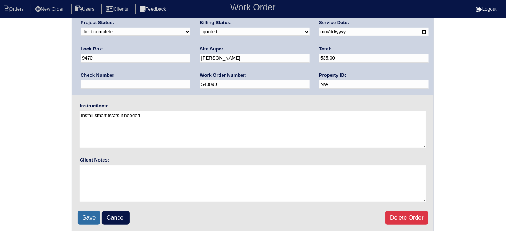
click at [87, 214] on input "Save" at bounding box center [89, 218] width 23 height 14
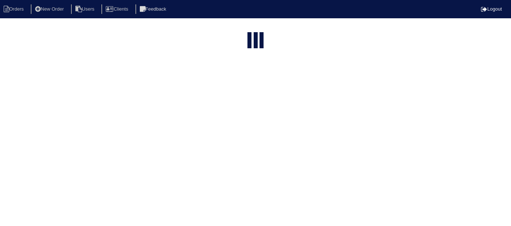
select select "15"
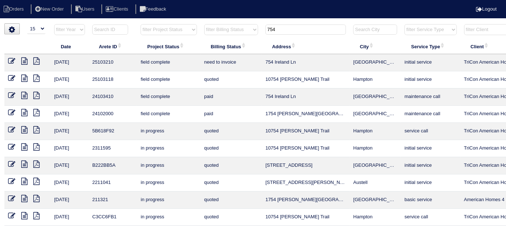
drag, startPoint x: 285, startPoint y: 30, endPoint x: 176, endPoint y: 3, distance: 112.5
click at [181, 23] on body "Orders New Order Users Clients Feedback Logout Orders New Order Users Clients M…" at bounding box center [253, 175] width 506 height 305
